Goal: Task Accomplishment & Management: Manage account settings

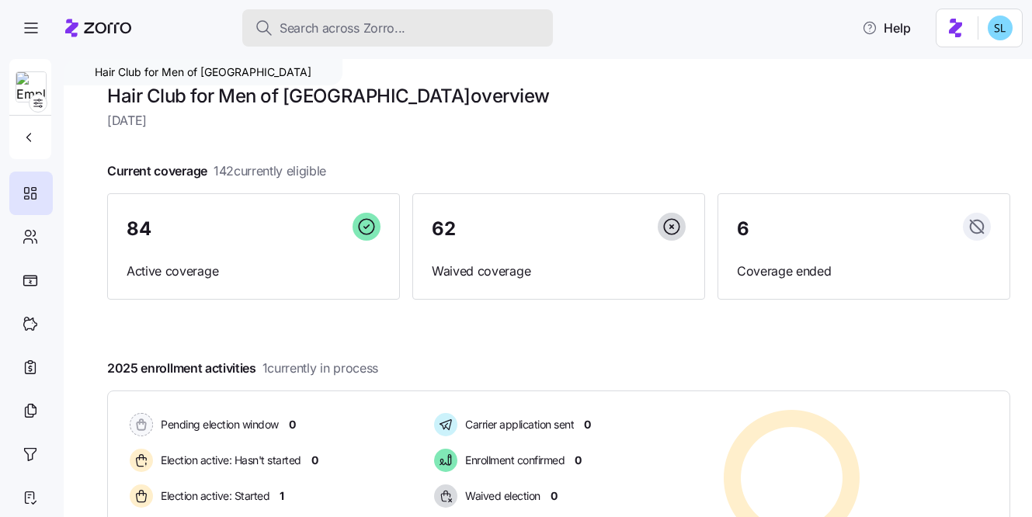
click at [354, 36] on span "Search across Zorro..." at bounding box center [343, 28] width 126 height 19
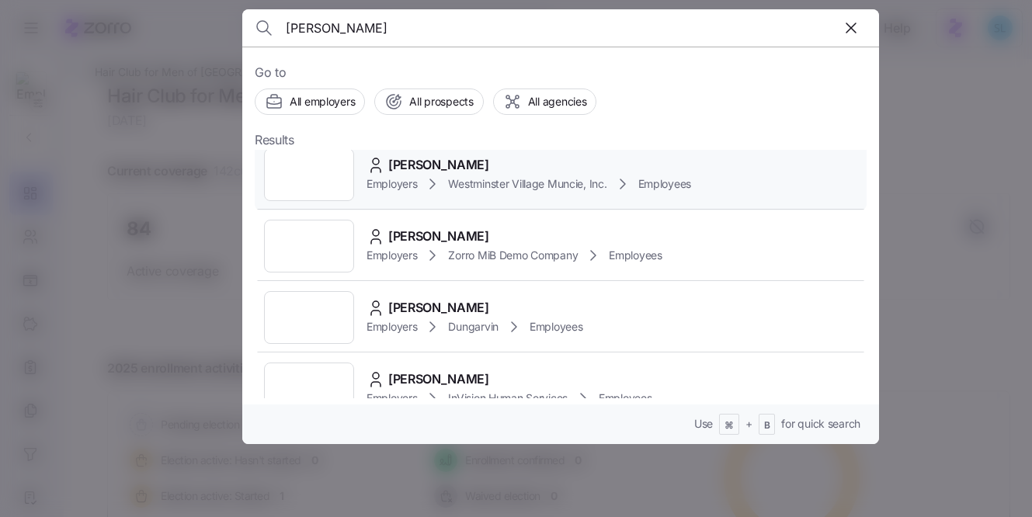
scroll to position [189, 0]
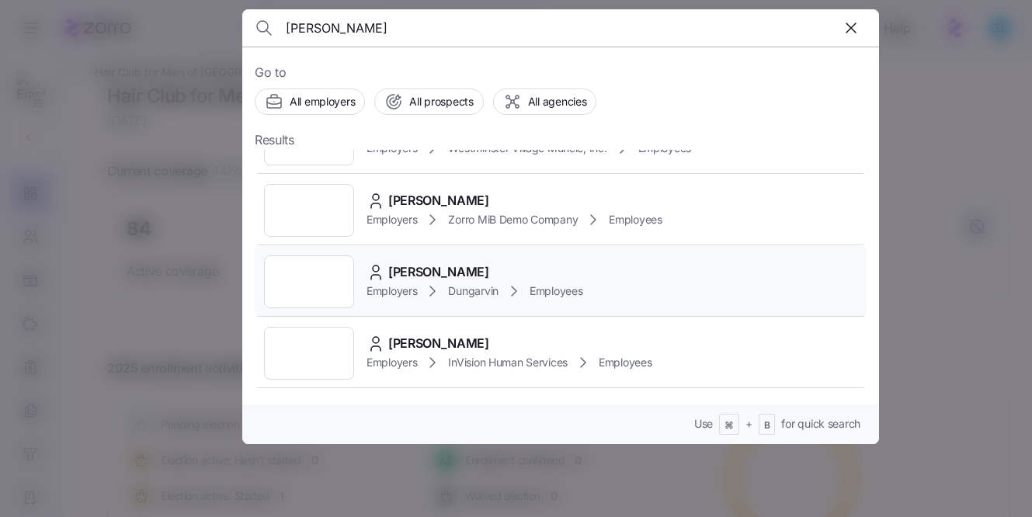
type input "ortiz"
click at [471, 268] on div "Alana Ortiz" at bounding box center [475, 271] width 216 height 19
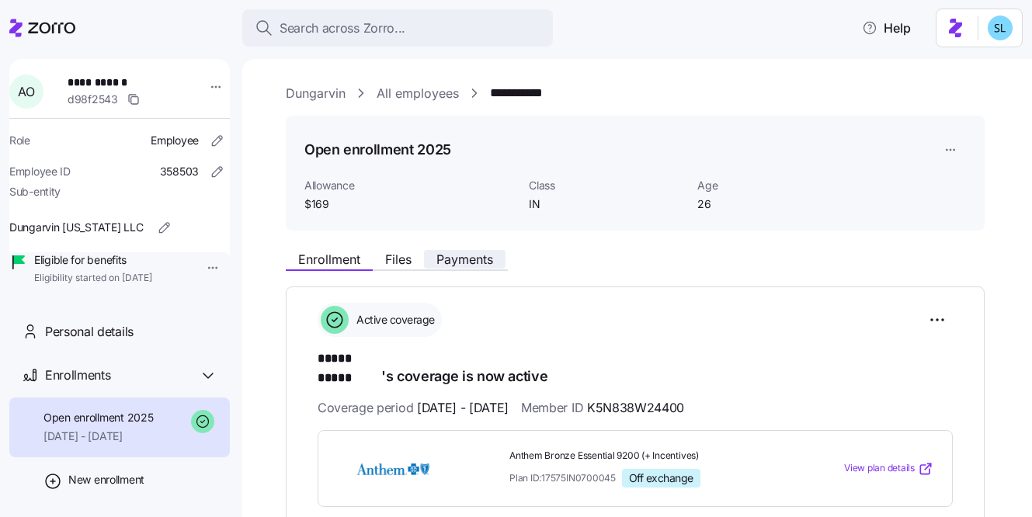
click at [464, 264] on span "Payments" at bounding box center [464, 259] width 57 height 12
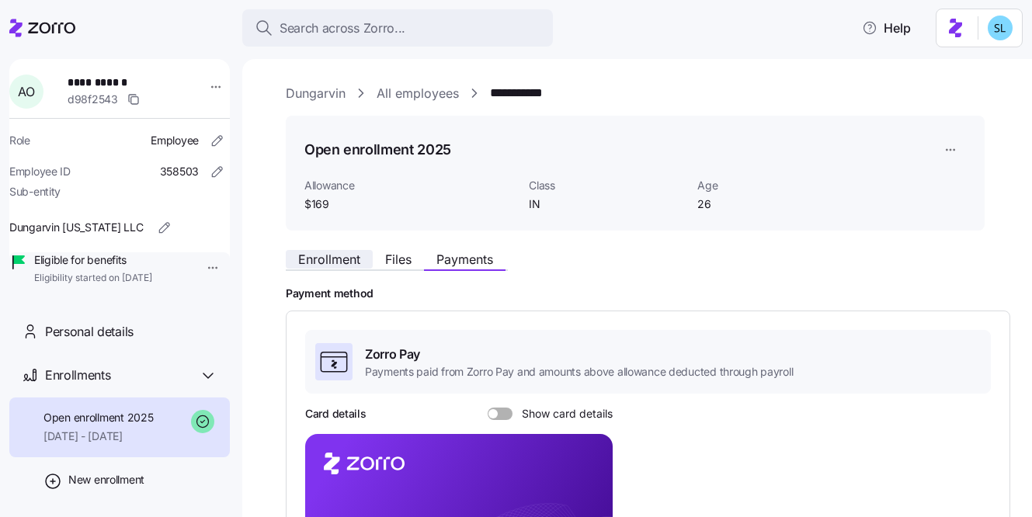
click at [314, 260] on span "Enrollment" at bounding box center [329, 259] width 62 height 12
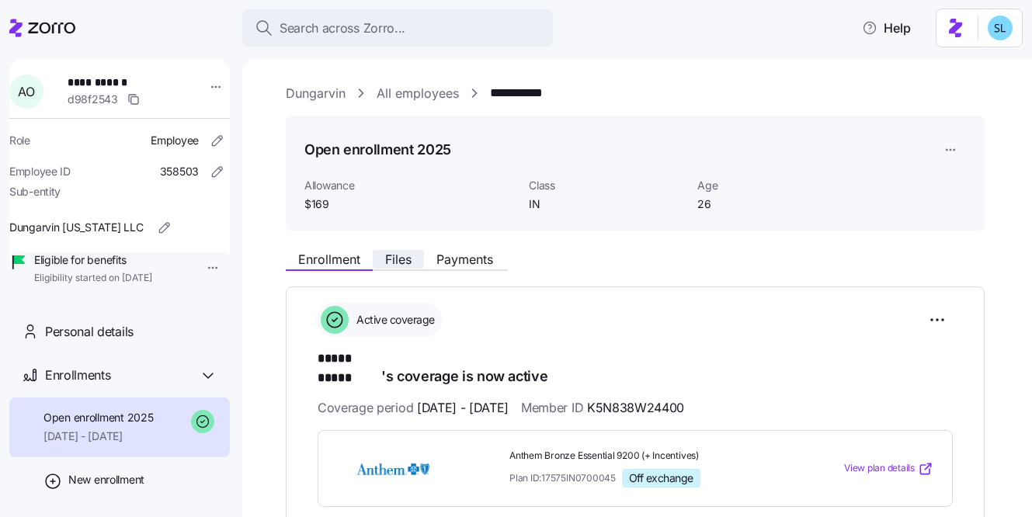
click at [382, 252] on button "Files" at bounding box center [398, 259] width 51 height 19
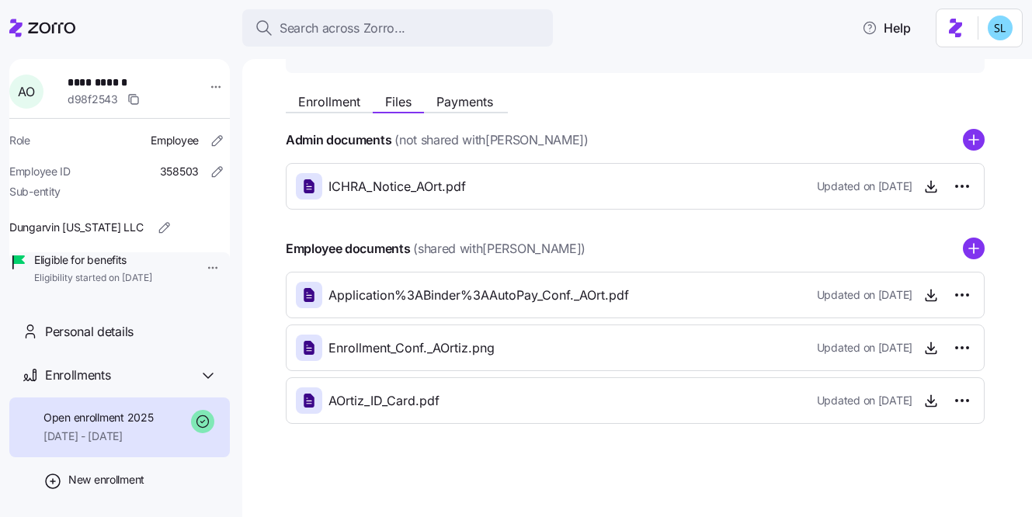
scroll to position [158, 0]
click at [931, 298] on icon "button" at bounding box center [931, 295] width 16 height 16
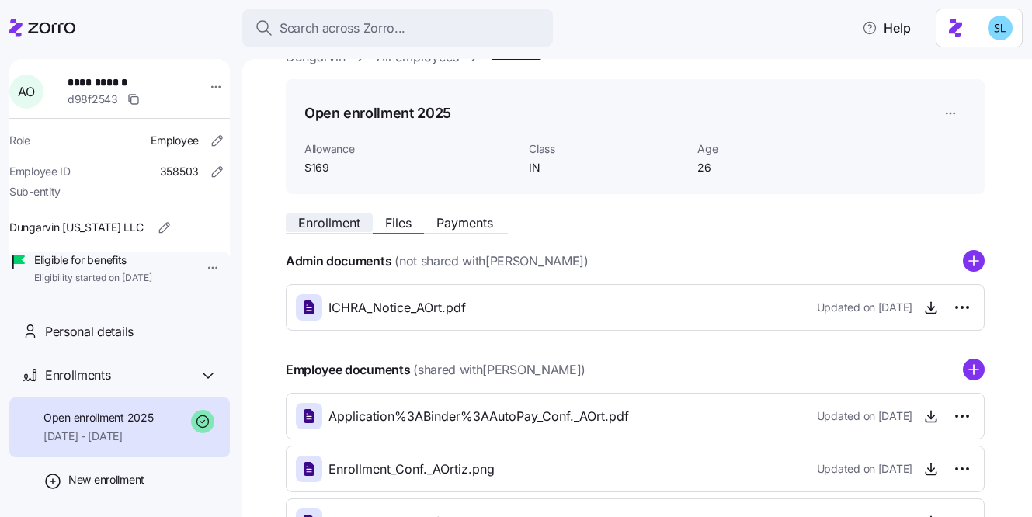
click at [323, 217] on span "Enrollment" at bounding box center [329, 223] width 62 height 12
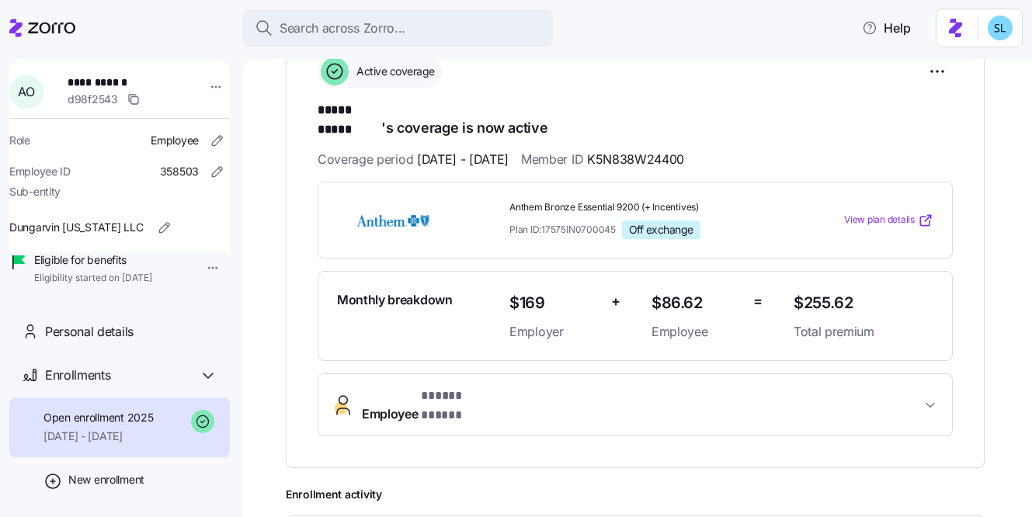
scroll to position [306, 0]
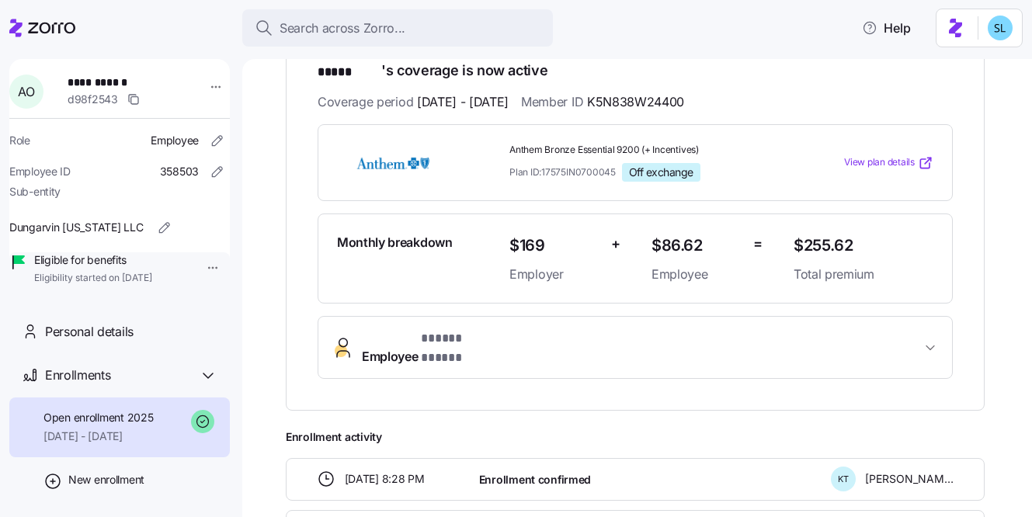
click at [395, 330] on span "Employee * ***** ***** *" at bounding box center [427, 347] width 130 height 37
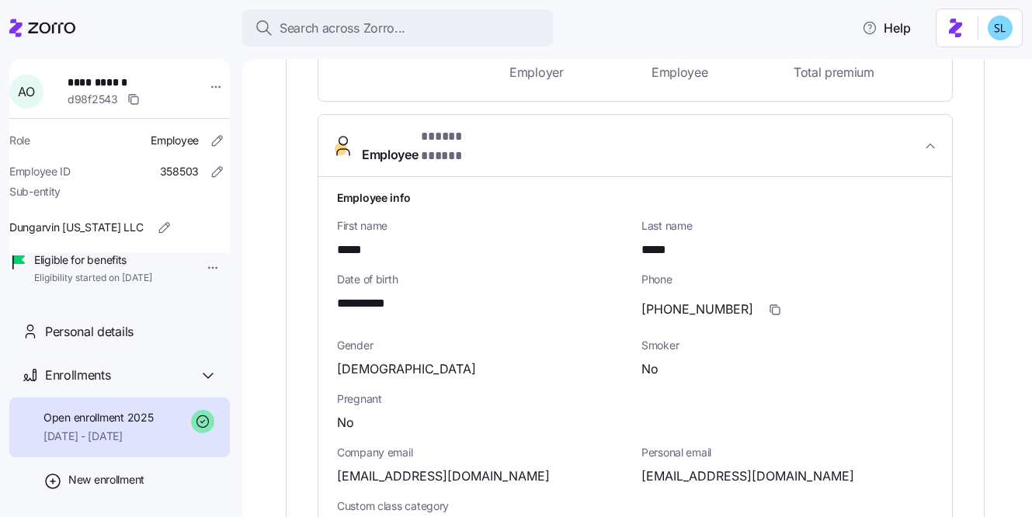
scroll to position [520, 0]
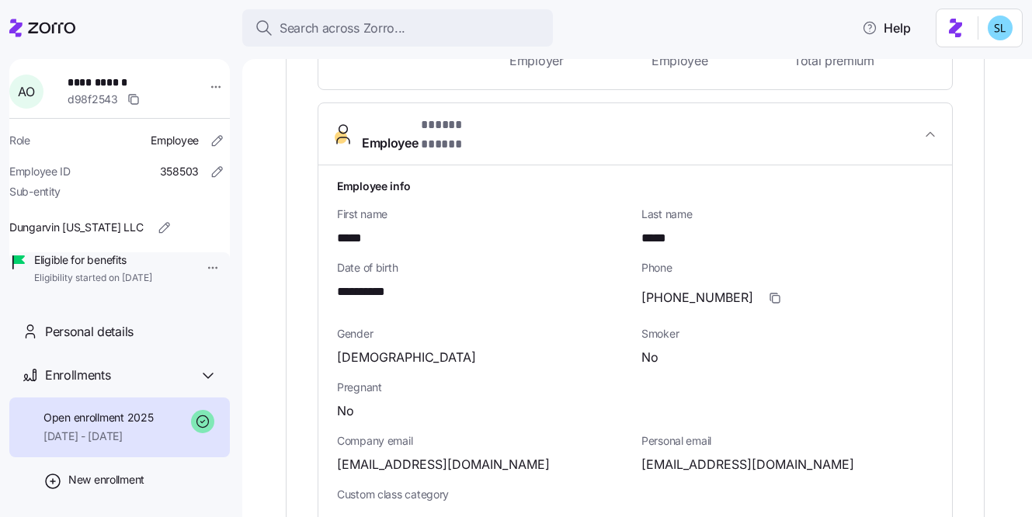
click at [673, 455] on span "lanavision7@gmail.com" at bounding box center [747, 464] width 213 height 19
copy span "lanavision7"
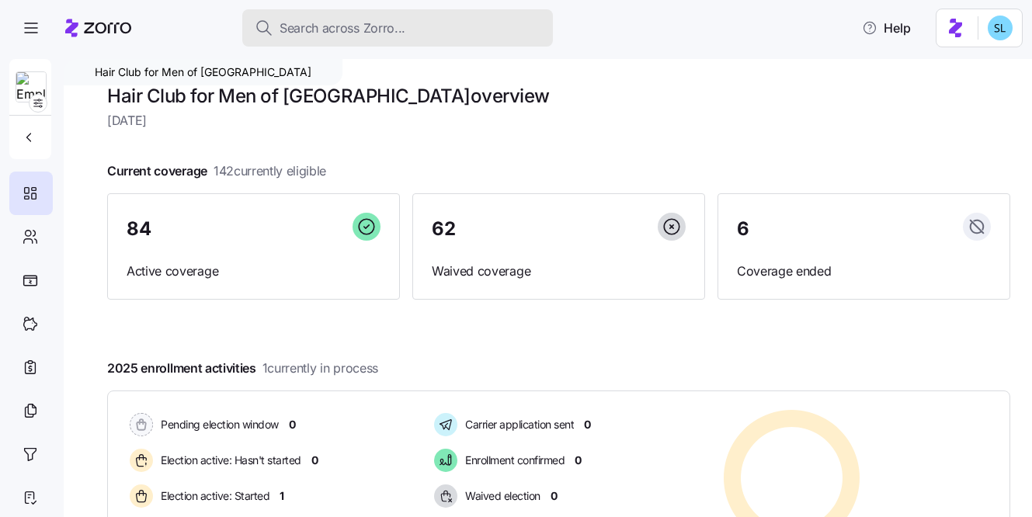
click at [390, 25] on span "Search across Zorro..." at bounding box center [343, 28] width 126 height 19
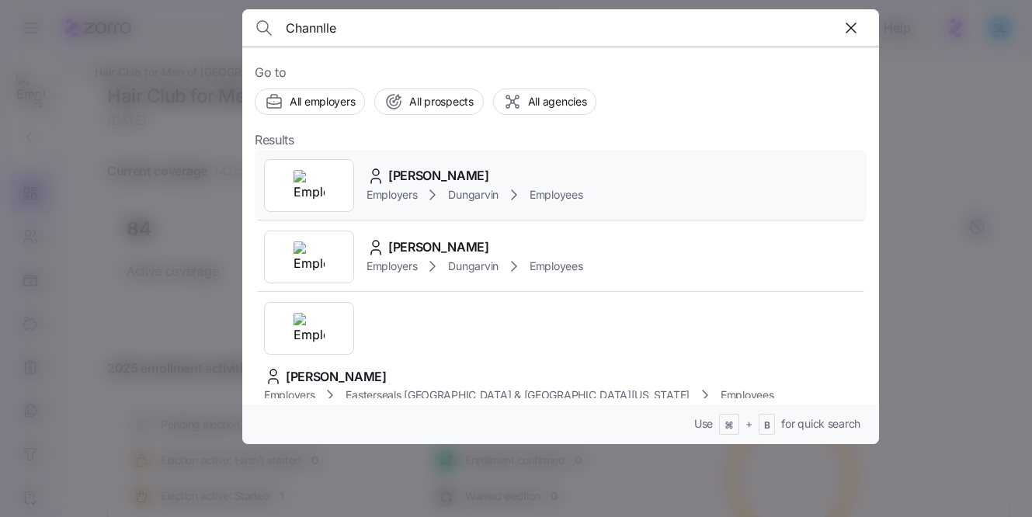
type input "Channlle"
click at [497, 158] on div "[PERSON_NAME] Employers Dungarvin Employees" at bounding box center [561, 185] width 612 height 71
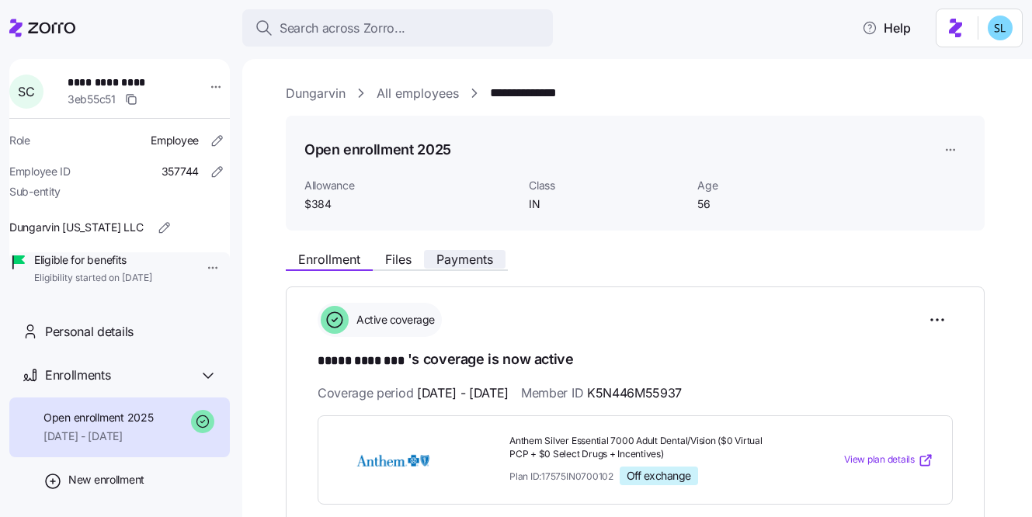
click at [473, 255] on span "Payments" at bounding box center [464, 259] width 57 height 12
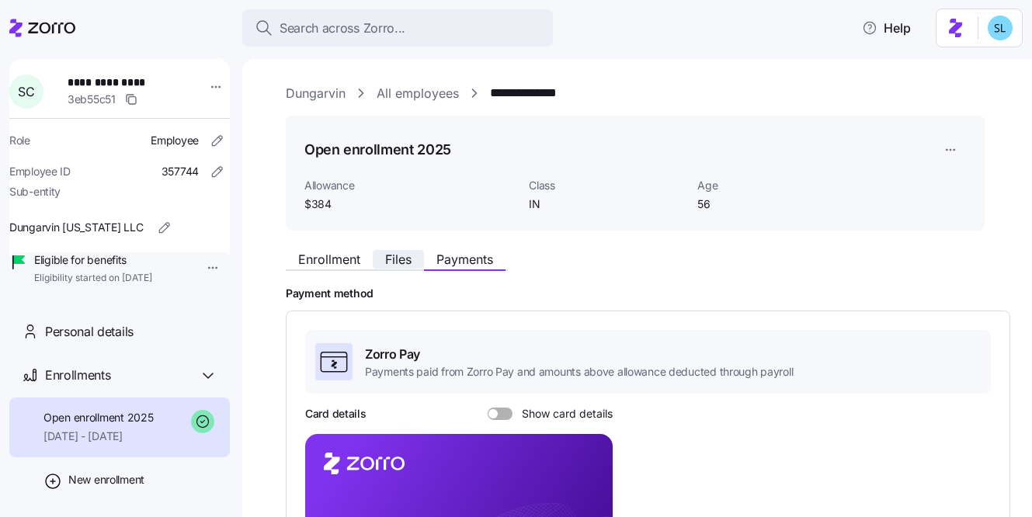
click at [413, 254] on button "Files" at bounding box center [398, 259] width 51 height 19
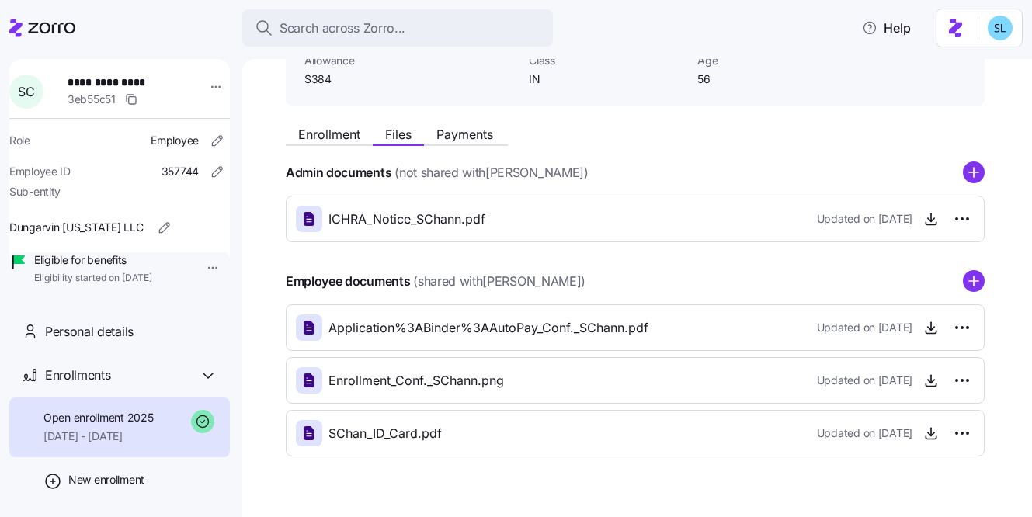
scroll to position [126, 0]
click at [924, 331] on icon "button" at bounding box center [931, 327] width 16 height 16
click at [485, 139] on span "Payments" at bounding box center [464, 133] width 57 height 12
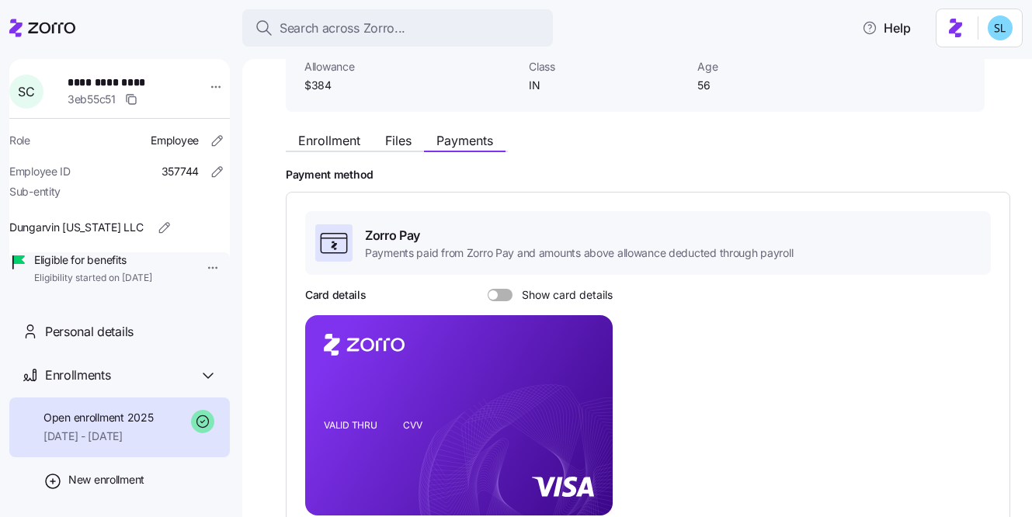
scroll to position [123, 0]
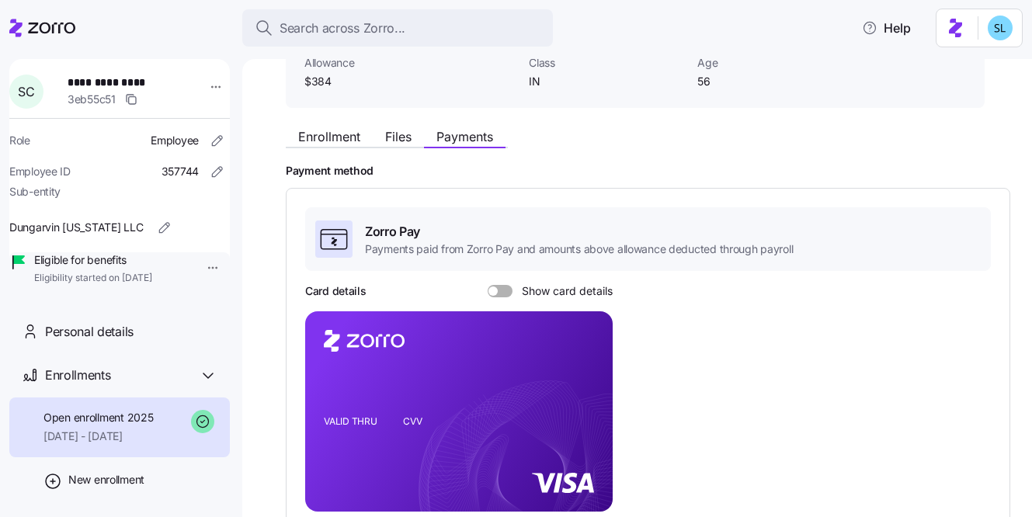
click at [500, 297] on div "Card details Show card details" at bounding box center [459, 291] width 308 height 16
click at [499, 295] on span at bounding box center [506, 291] width 16 height 12
click at [488, 285] on input "Show card details" at bounding box center [488, 285] width 0 height 0
click at [338, 136] on span "Enrollment" at bounding box center [329, 136] width 62 height 12
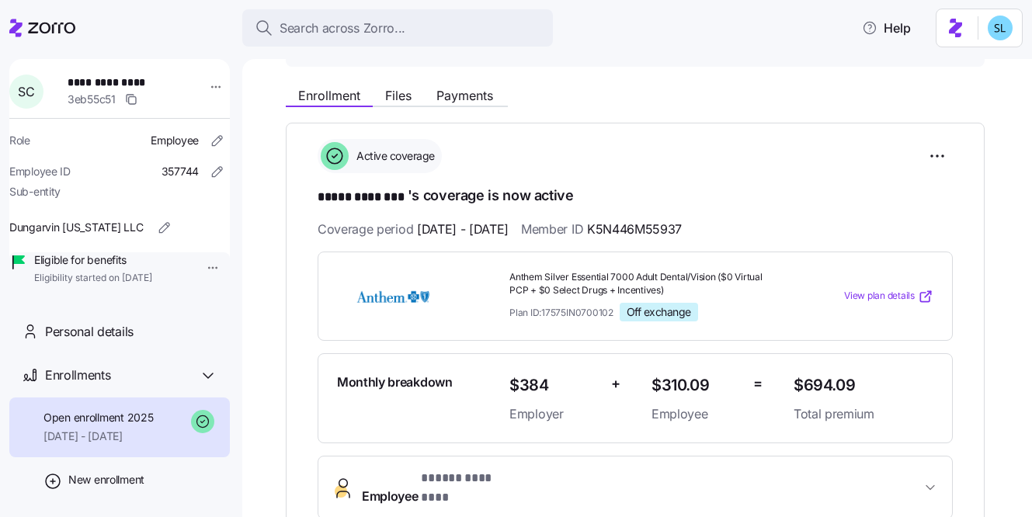
scroll to position [548, 0]
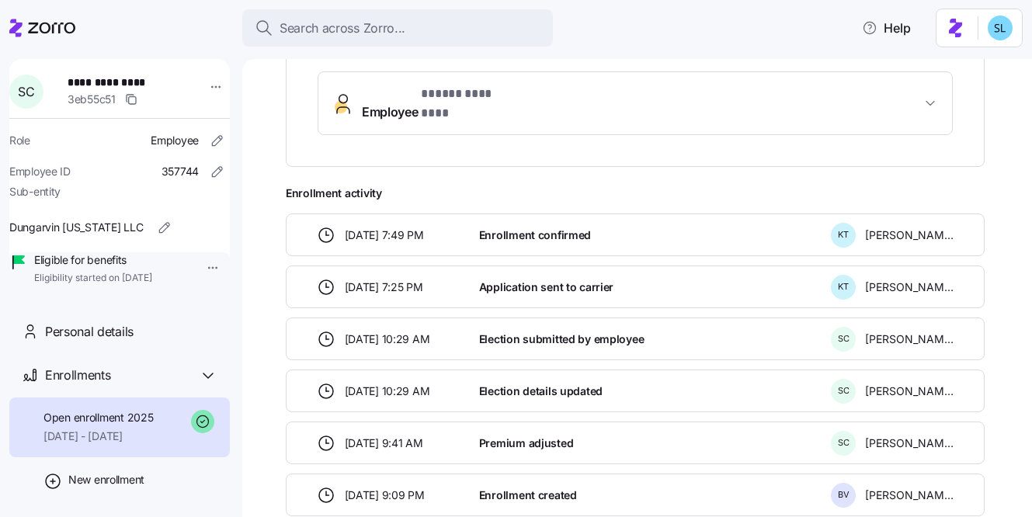
click at [450, 103] on span "* ***** ******** *" at bounding box center [469, 94] width 96 height 19
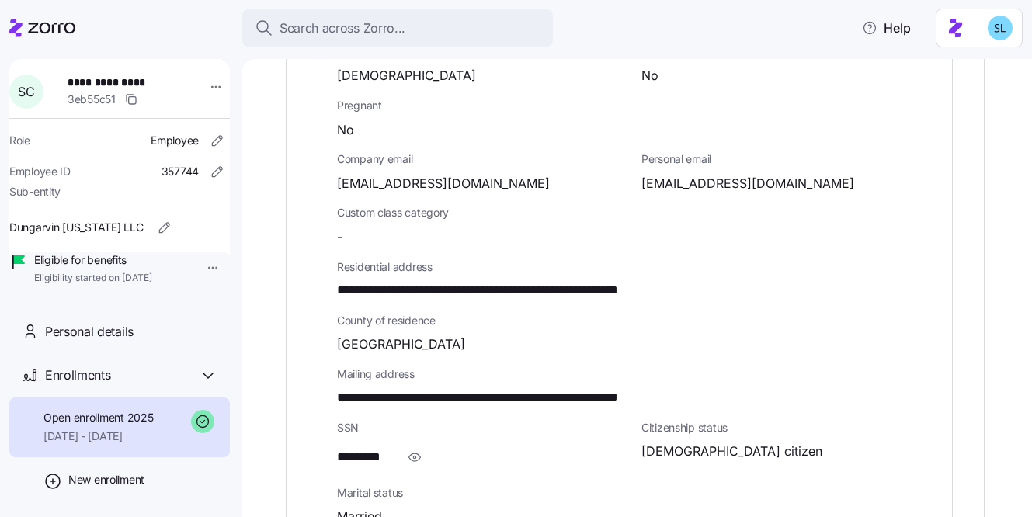
scroll to position [791, 0]
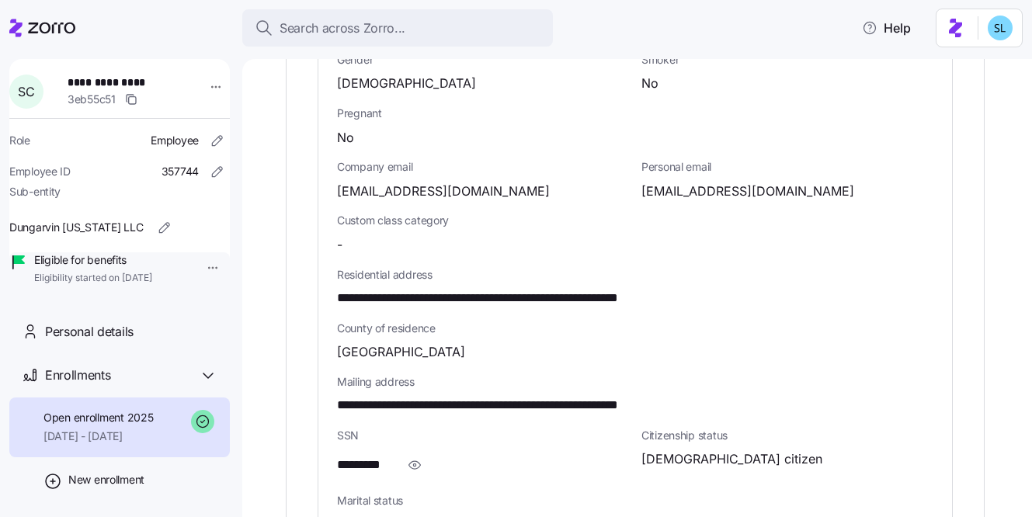
click at [722, 182] on span "[EMAIL_ADDRESS][DOMAIN_NAME]" at bounding box center [747, 191] width 213 height 19
copy span "susanchannle1221"
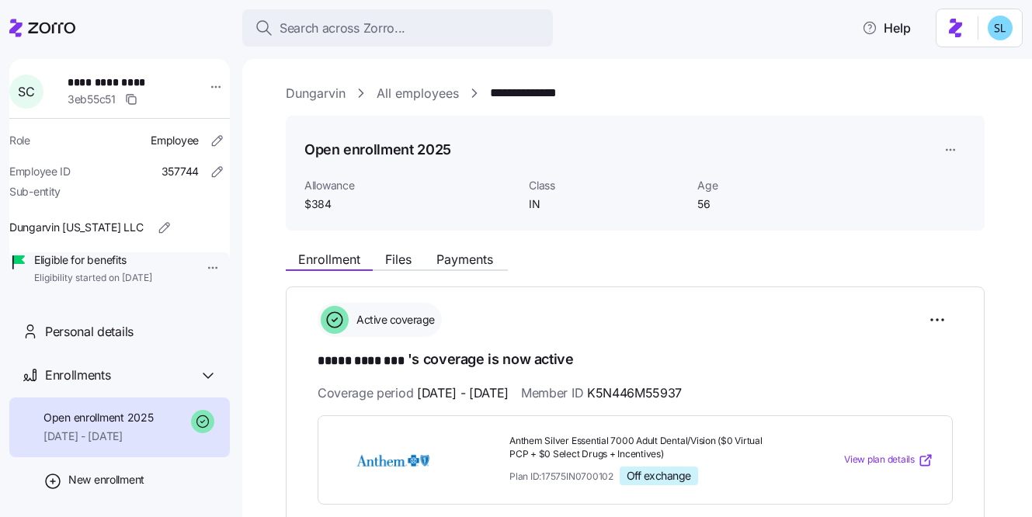
click at [312, 91] on link "Dungarvin" at bounding box center [316, 93] width 60 height 19
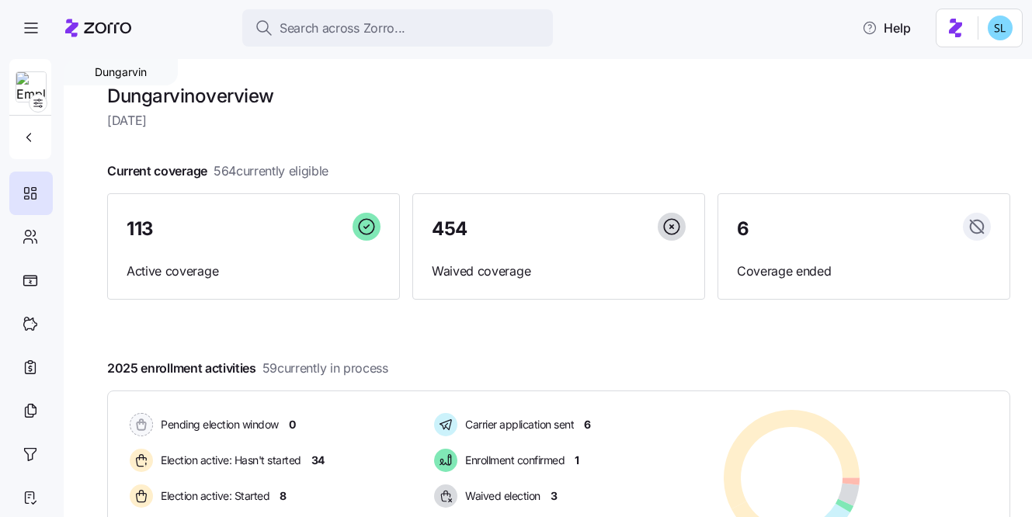
click at [26, 99] on img at bounding box center [31, 87] width 30 height 31
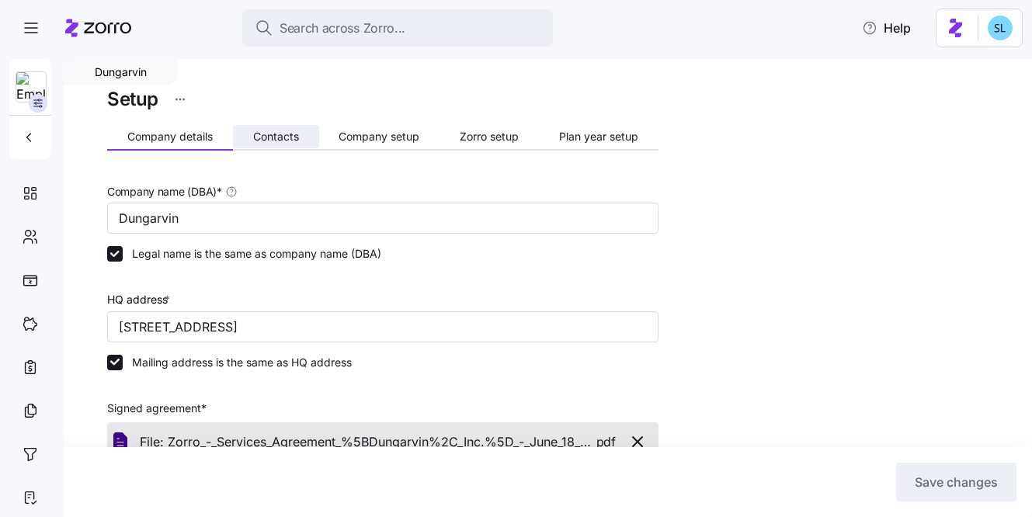
click at [263, 145] on button "Contacts" at bounding box center [276, 136] width 86 height 23
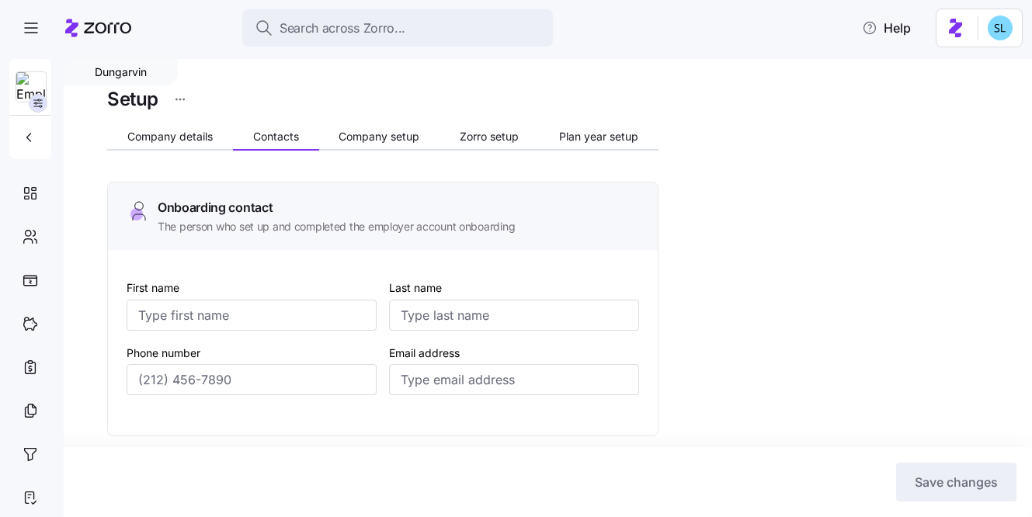
type input "[PERSON_NAME]"
type input "[EMAIL_ADDRESS][DOMAIN_NAME]"
type input "[PERSON_NAME]"
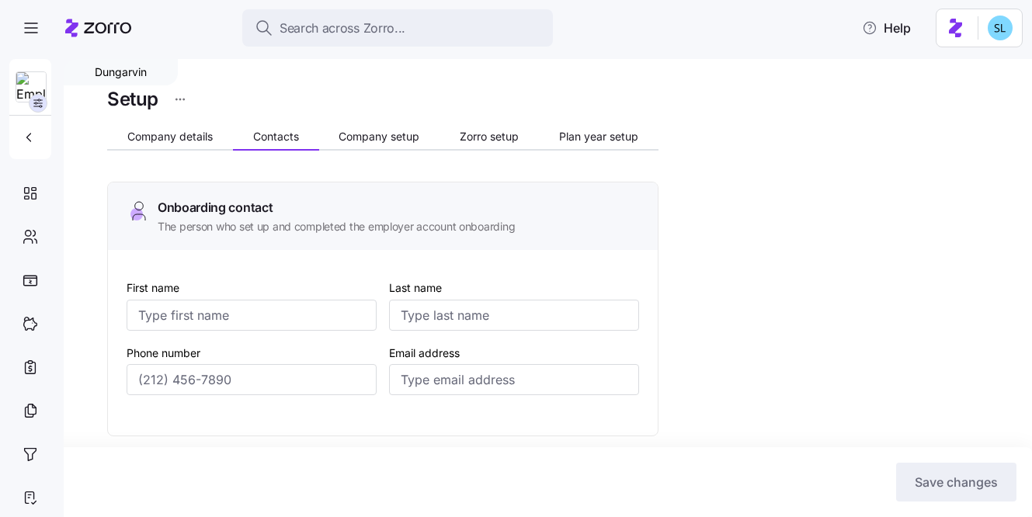
type input "[EMAIL_ADDRESS][DOMAIN_NAME]"
type input "[PERSON_NAME]"
type input "[EMAIL_ADDRESS][DOMAIN_NAME]"
type input "[PERSON_NAME]"
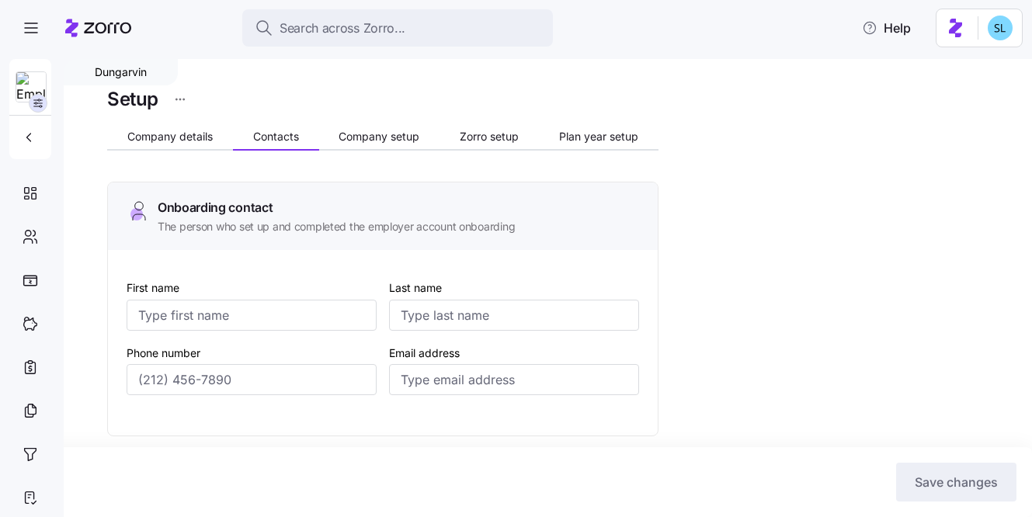
type input "[PERSON_NAME]"
type input "[EMAIL_ADDRESS][DOMAIN_NAME]"
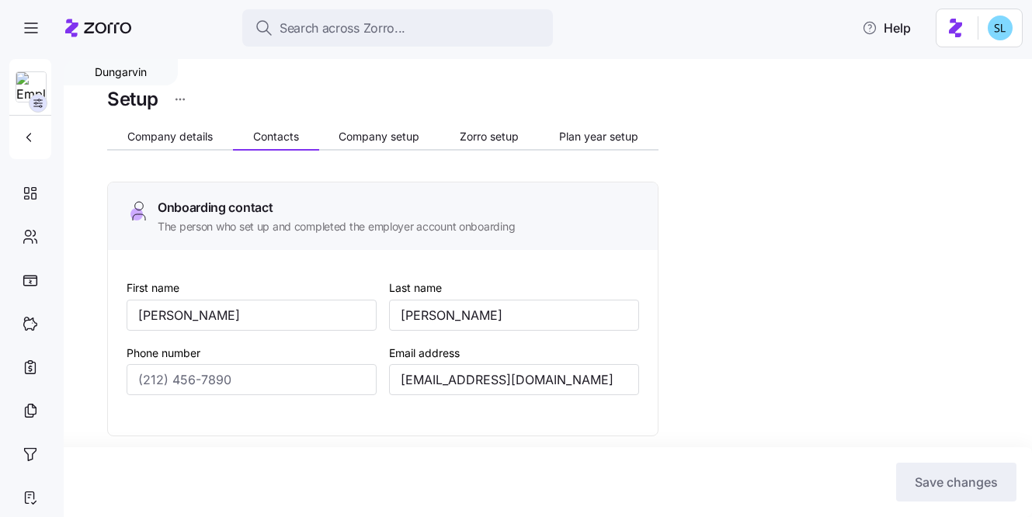
type input "[PHONE_NUMBER]"
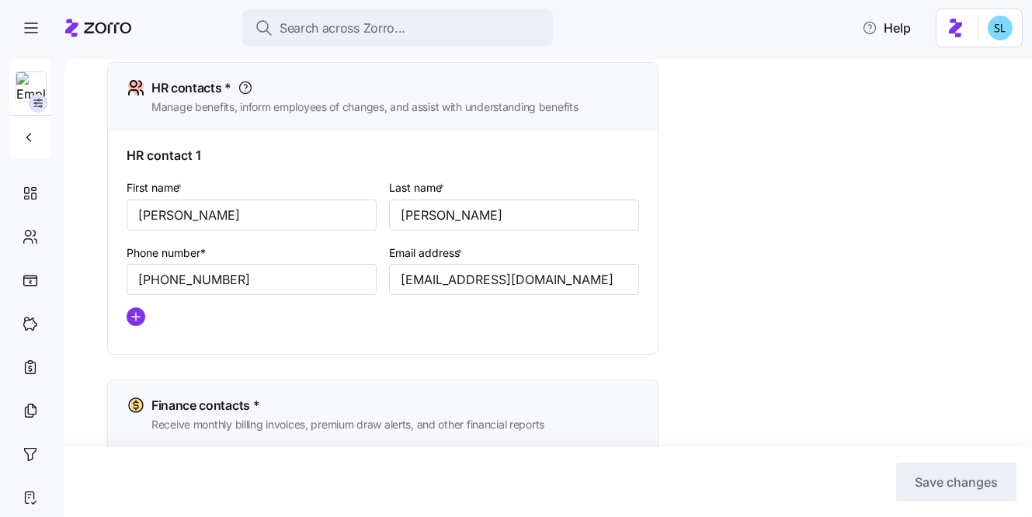
scroll to position [697, 0]
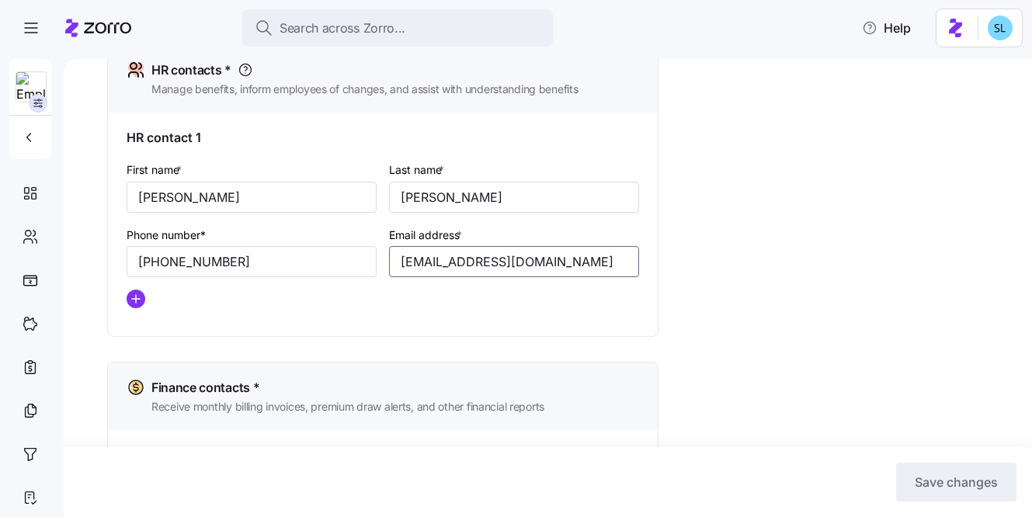
click at [421, 269] on input "[EMAIL_ADDRESS][DOMAIN_NAME]" at bounding box center [514, 261] width 250 height 31
click at [489, 260] on input "[EMAIL_ADDRESS][DOMAIN_NAME]" at bounding box center [514, 261] width 250 height 31
click at [486, 264] on input "[EMAIL_ADDRESS][DOMAIN_NAME]" at bounding box center [514, 261] width 250 height 31
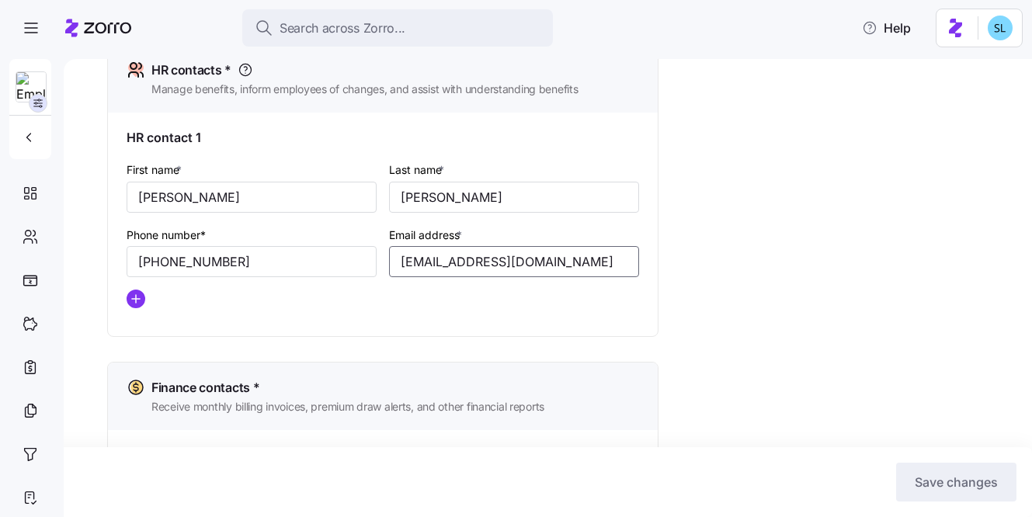
click at [486, 264] on input "[EMAIL_ADDRESS][DOMAIN_NAME]" at bounding box center [514, 261] width 250 height 31
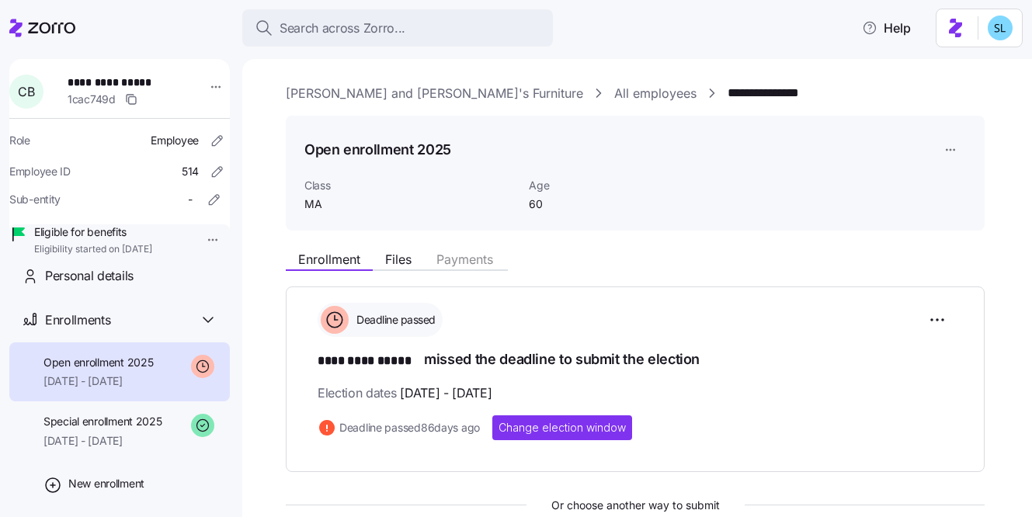
scroll to position [75, 0]
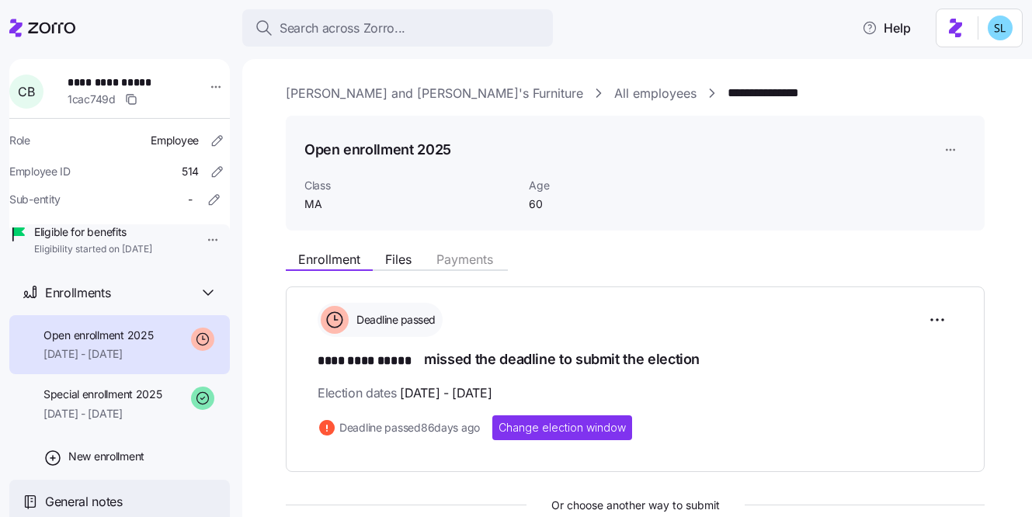
click at [99, 496] on span "General notes" at bounding box center [84, 501] width 78 height 19
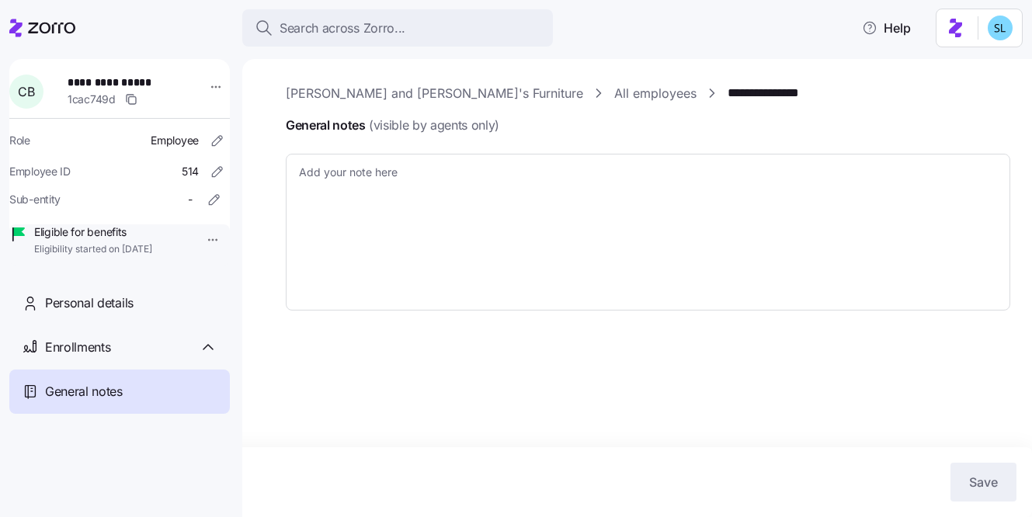
type textarea "x"
type textarea "9/29/25 - EE enrolled in a HPHC plan that was backdated to 8/1 and overrode her…"
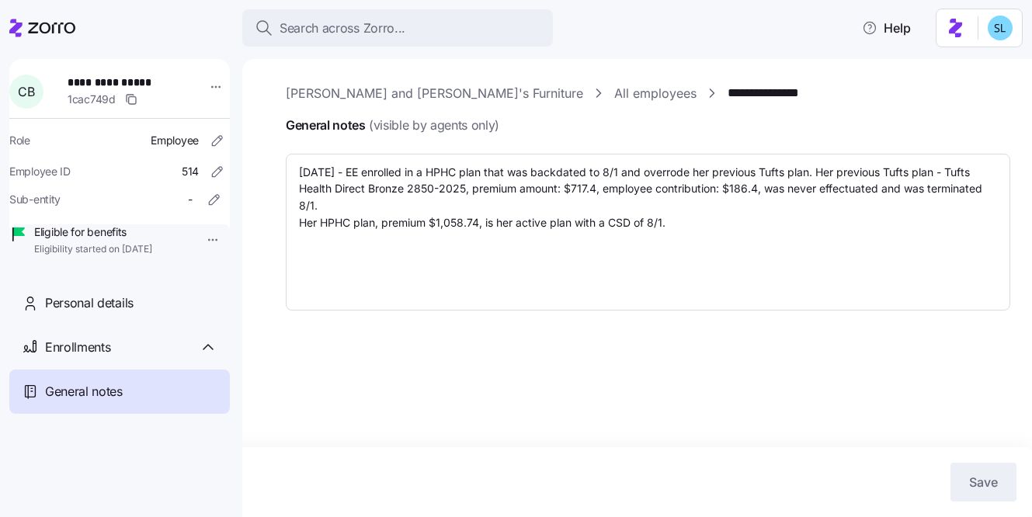
type textarea "x"
